Goal: Transaction & Acquisition: Purchase product/service

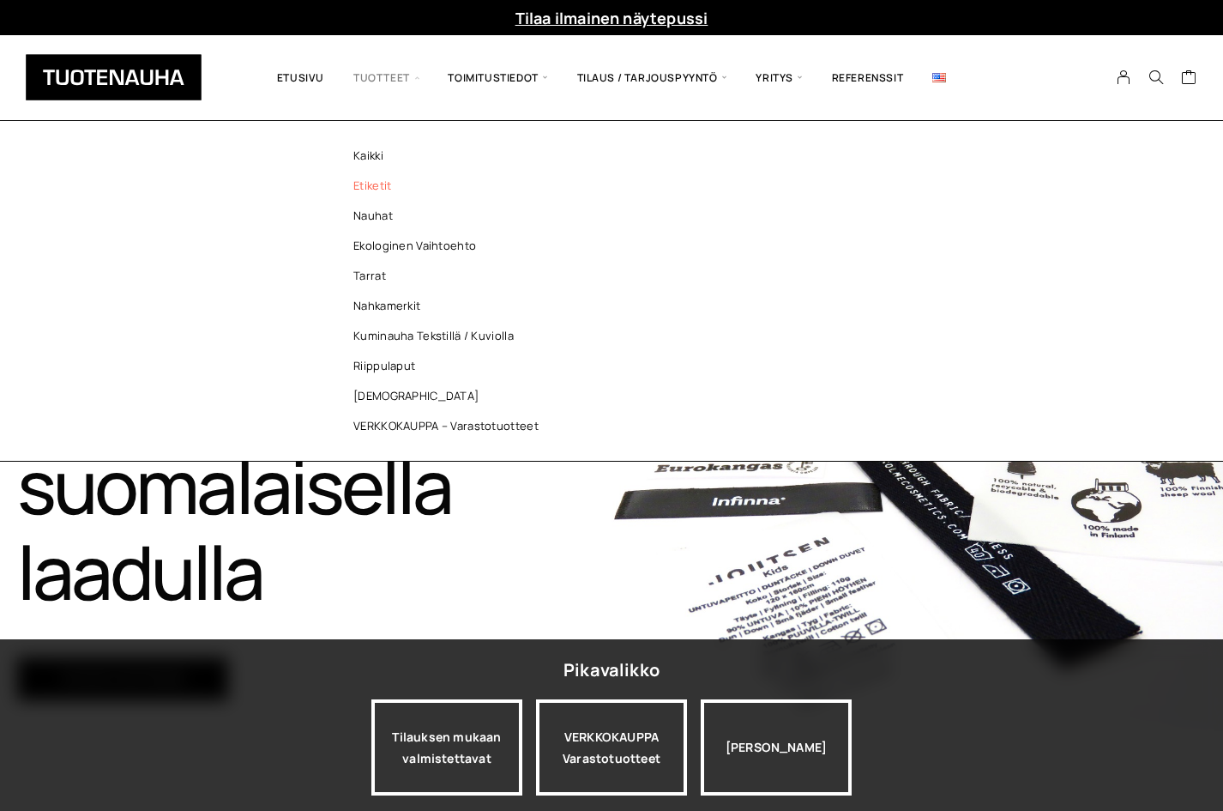
click at [367, 190] on link "Etiketit" at bounding box center [450, 186] width 249 height 30
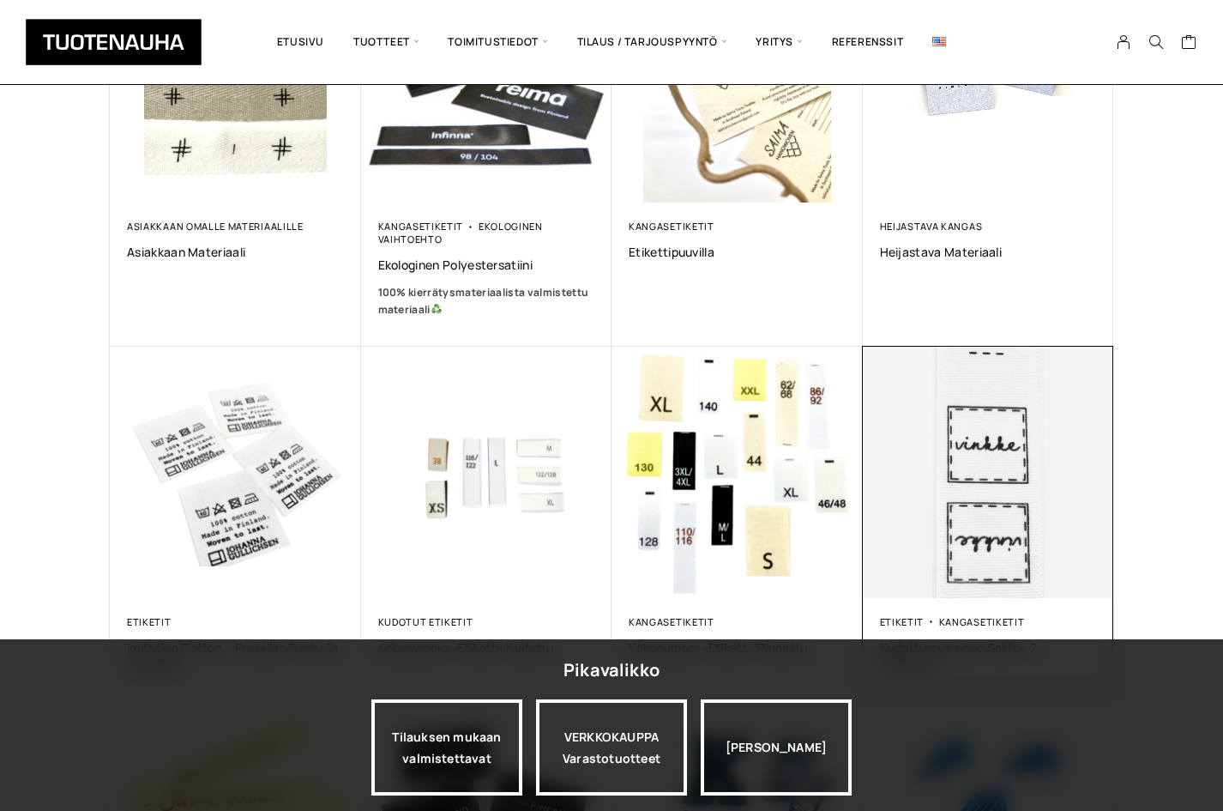
scroll to position [601, 0]
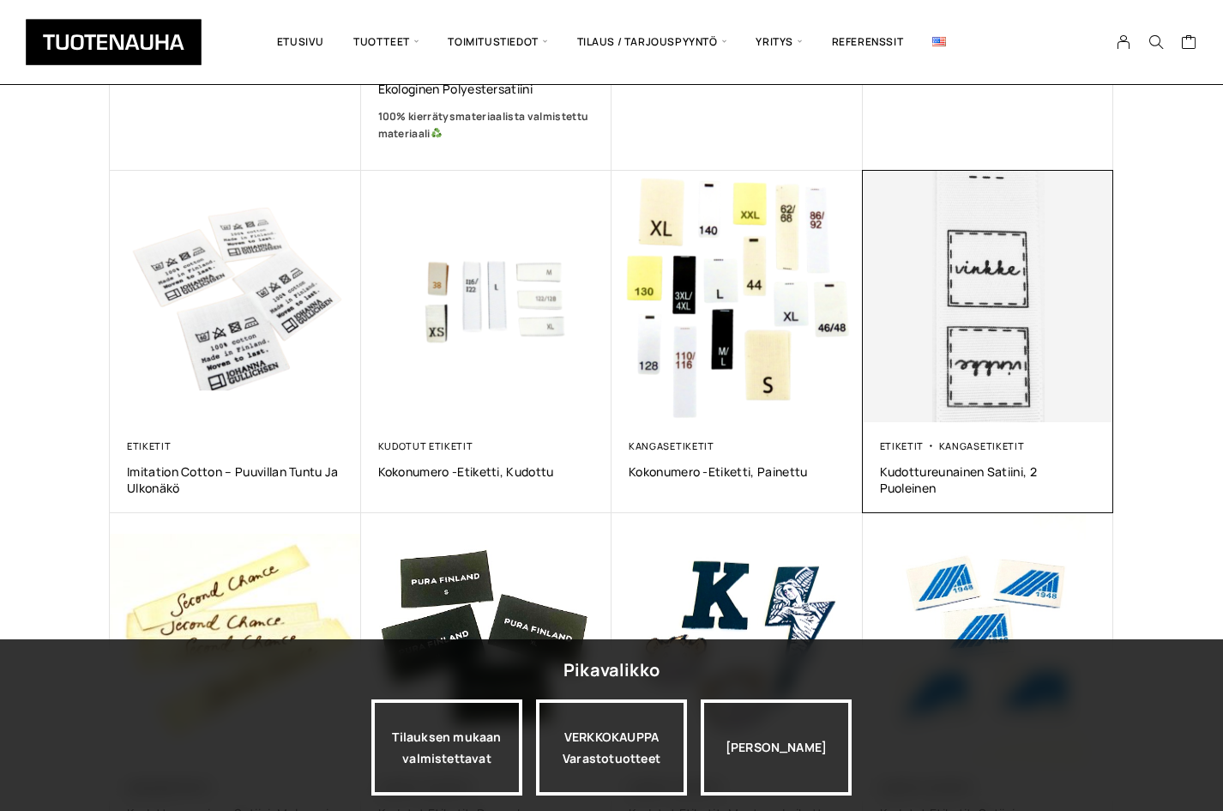
click at [1011, 325] on img at bounding box center [987, 296] width 263 height 263
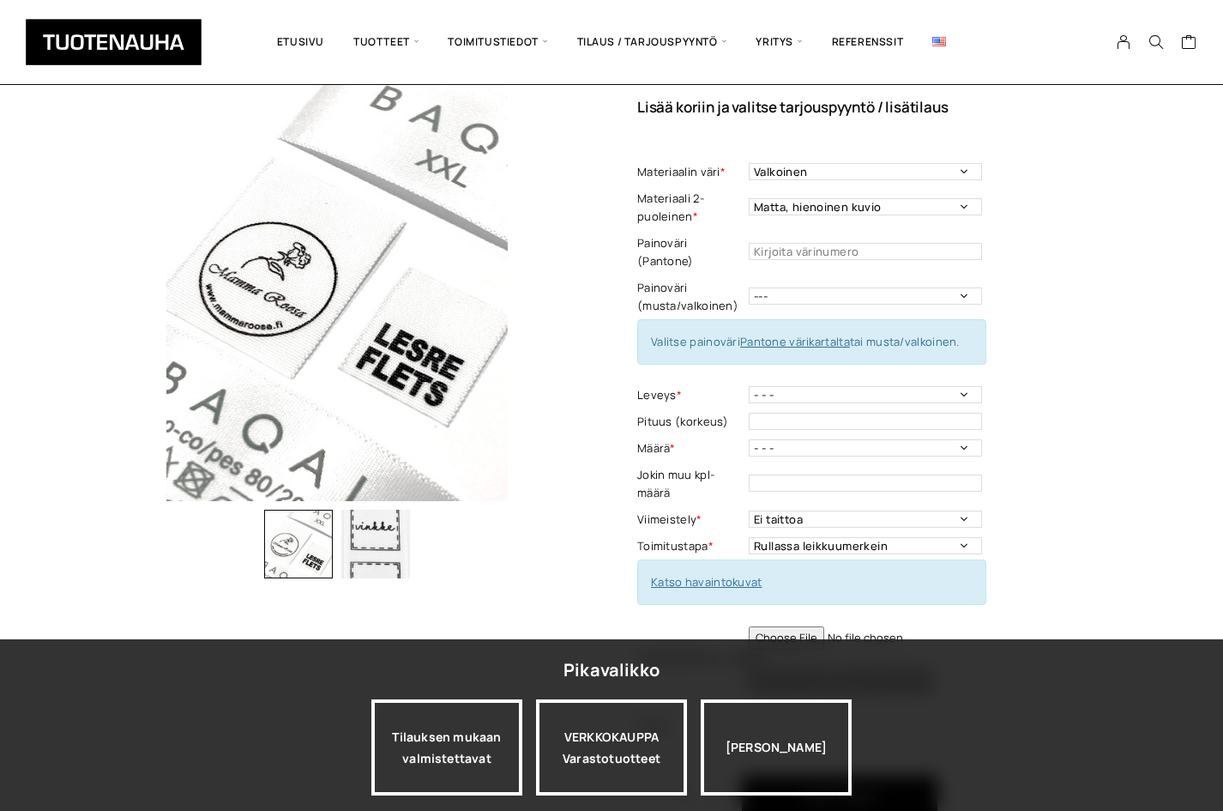
scroll to position [257, 0]
